Goal: Task Accomplishment & Management: Use online tool/utility

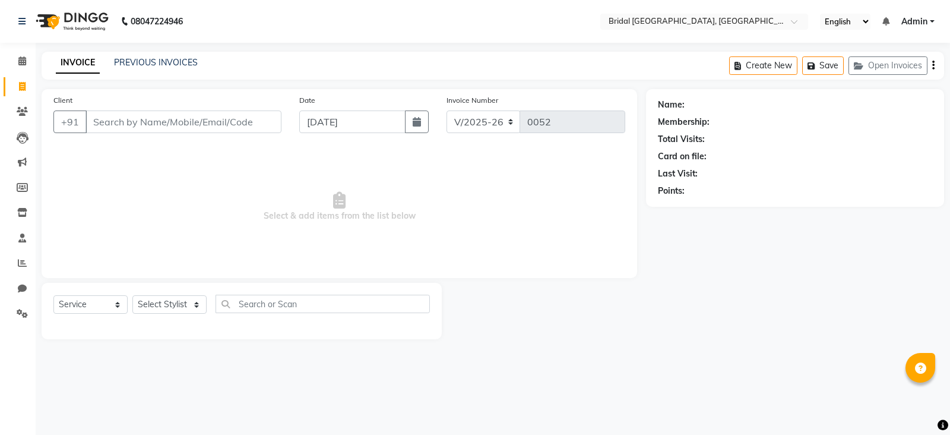
select select "8752"
select select "service"
click at [125, 65] on link "PREVIOUS INVOICES" at bounding box center [156, 62] width 84 height 11
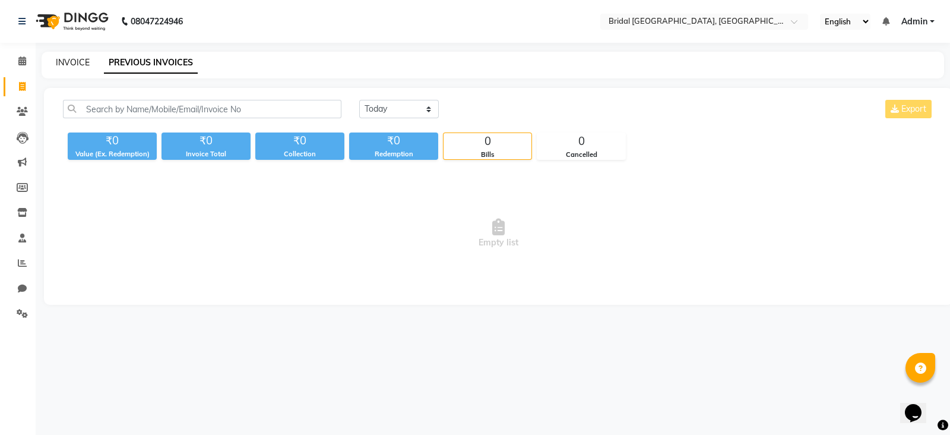
click at [70, 64] on link "INVOICE" at bounding box center [73, 62] width 34 height 11
select select "service"
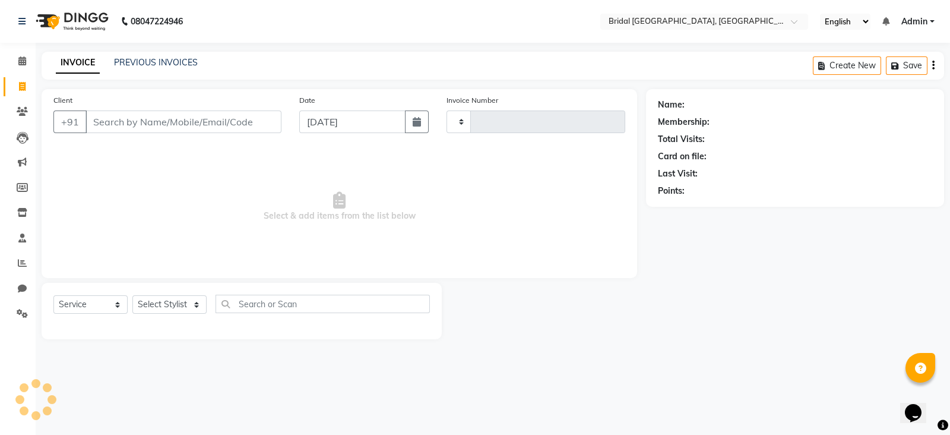
type input "0052"
select select "8752"
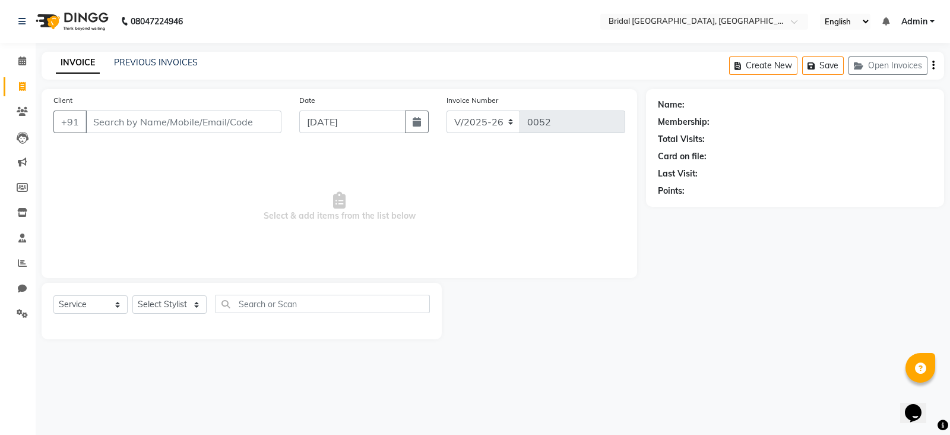
click at [70, 64] on link "INVOICE" at bounding box center [78, 62] width 44 height 21
